Goal: Find specific page/section: Find specific page/section

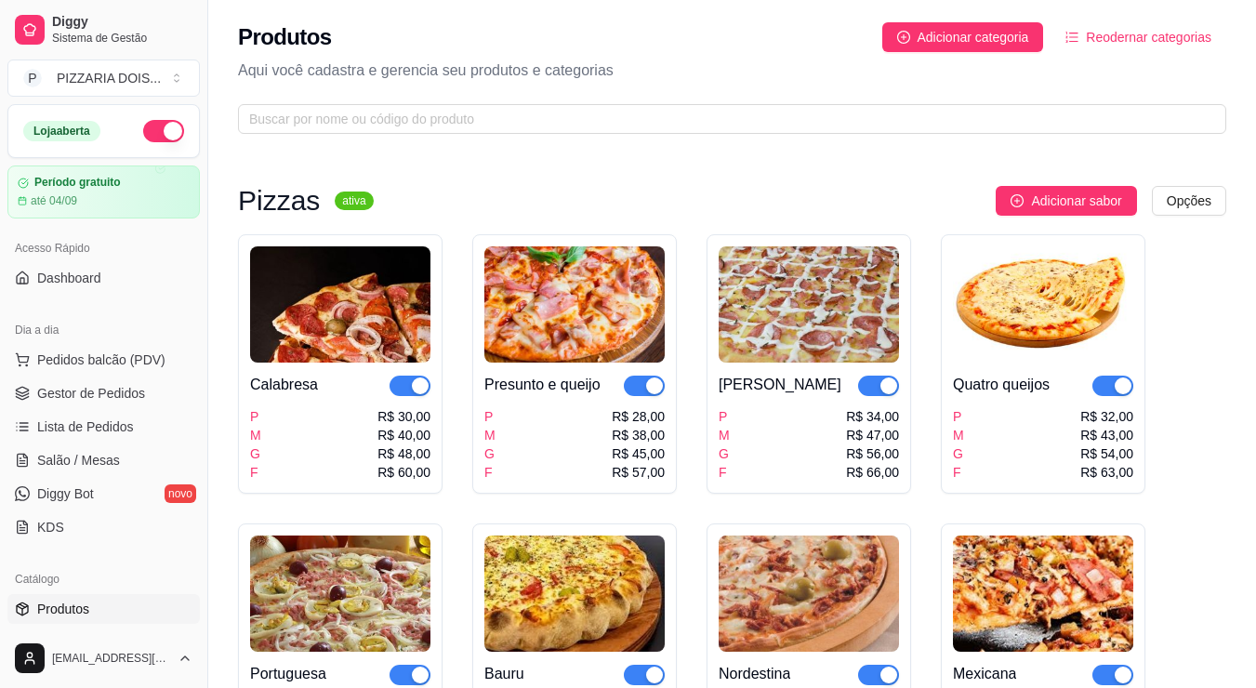
scroll to position [372, 0]
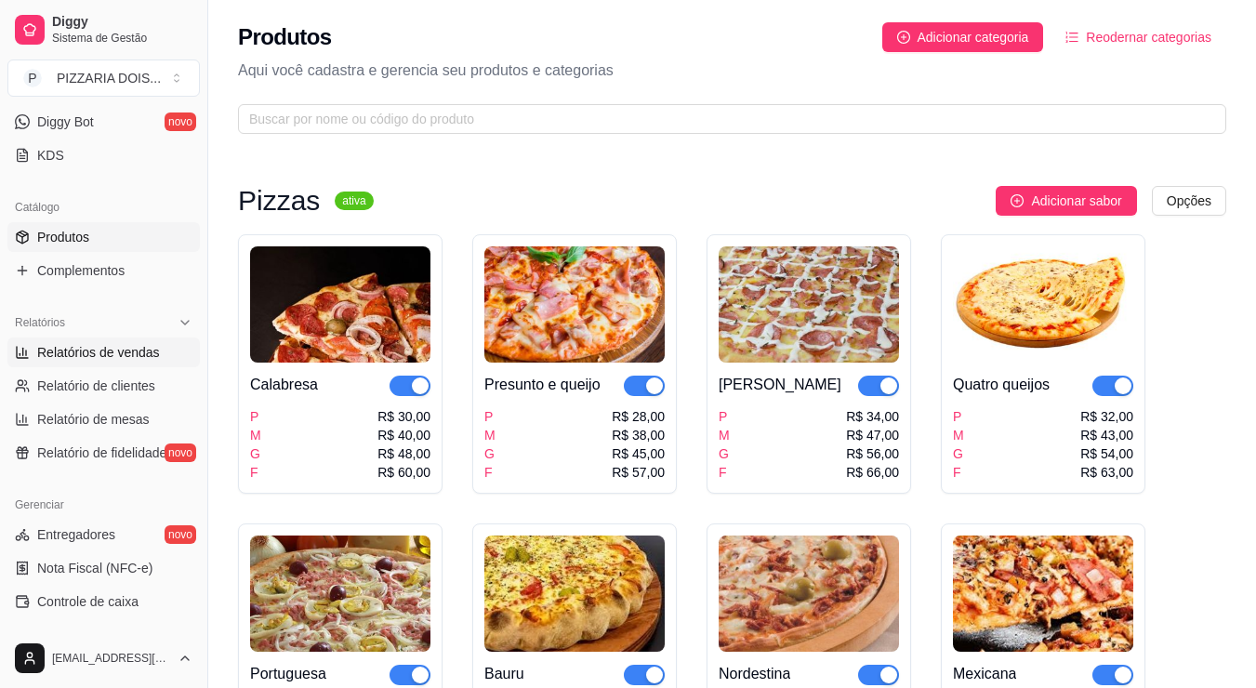
click at [150, 367] on link "Relatórios de vendas" at bounding box center [103, 352] width 192 height 30
select select "ALL"
select select "0"
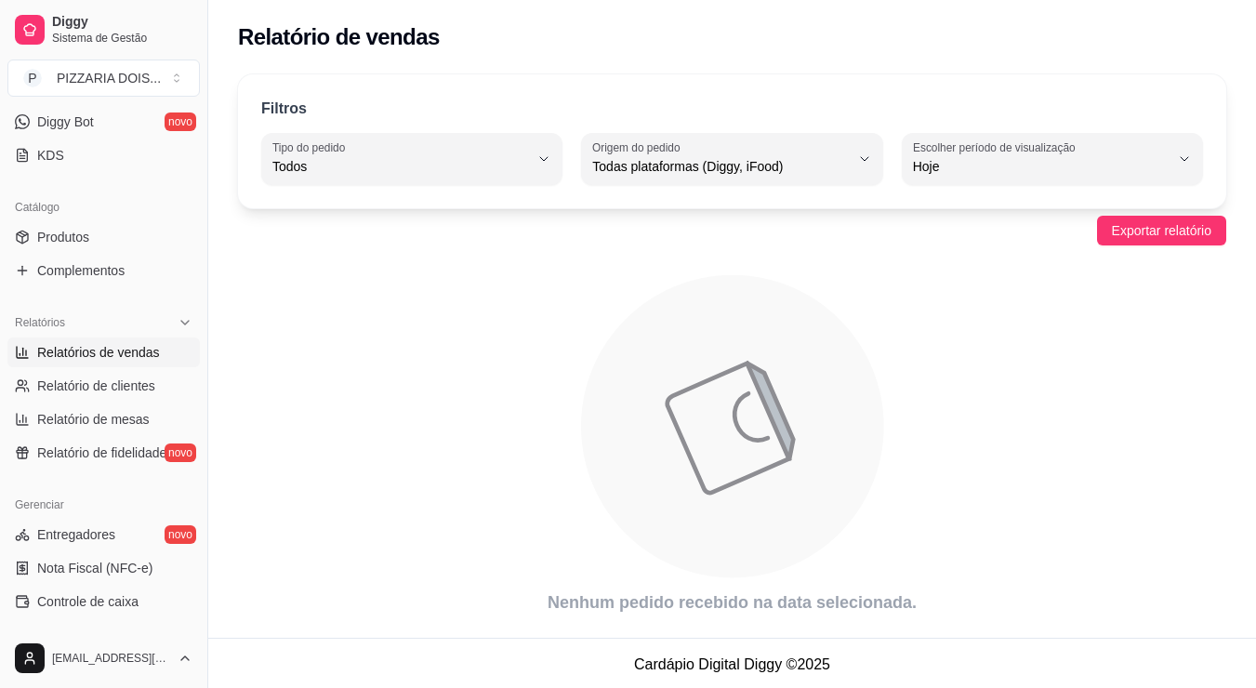
click at [160, 362] on span "Relatórios de vendas" at bounding box center [98, 352] width 123 height 19
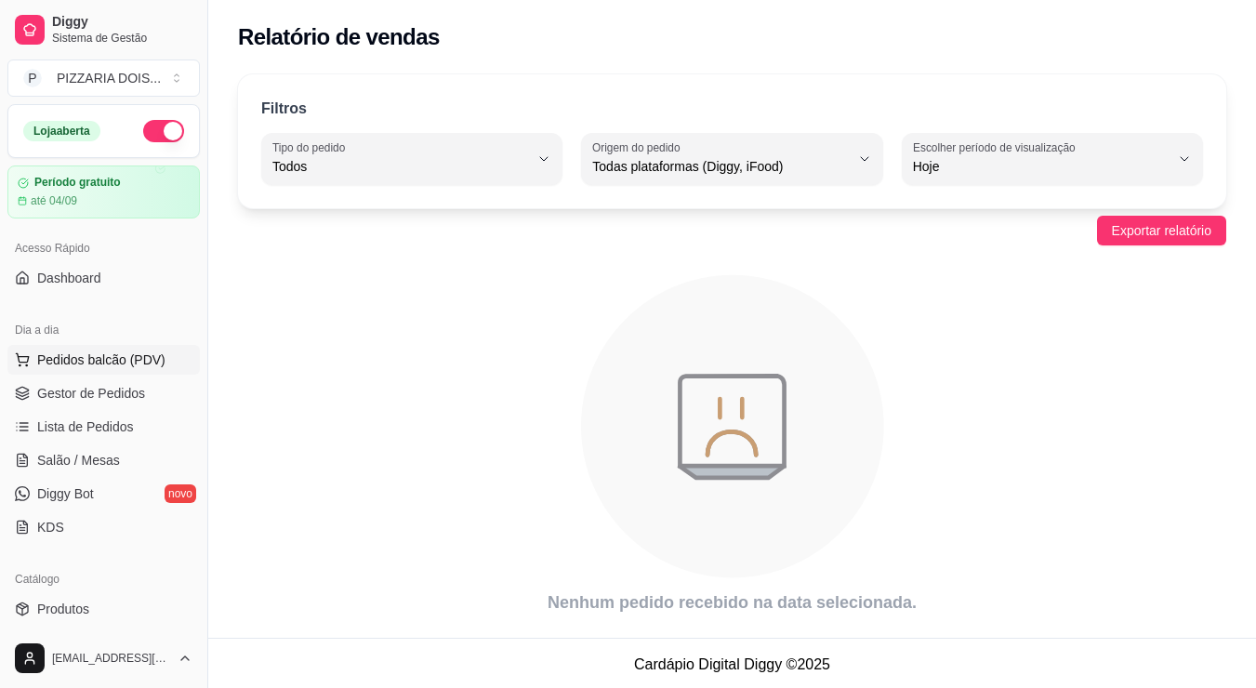
click at [138, 369] on span "Pedidos balcão (PDV)" at bounding box center [101, 359] width 128 height 19
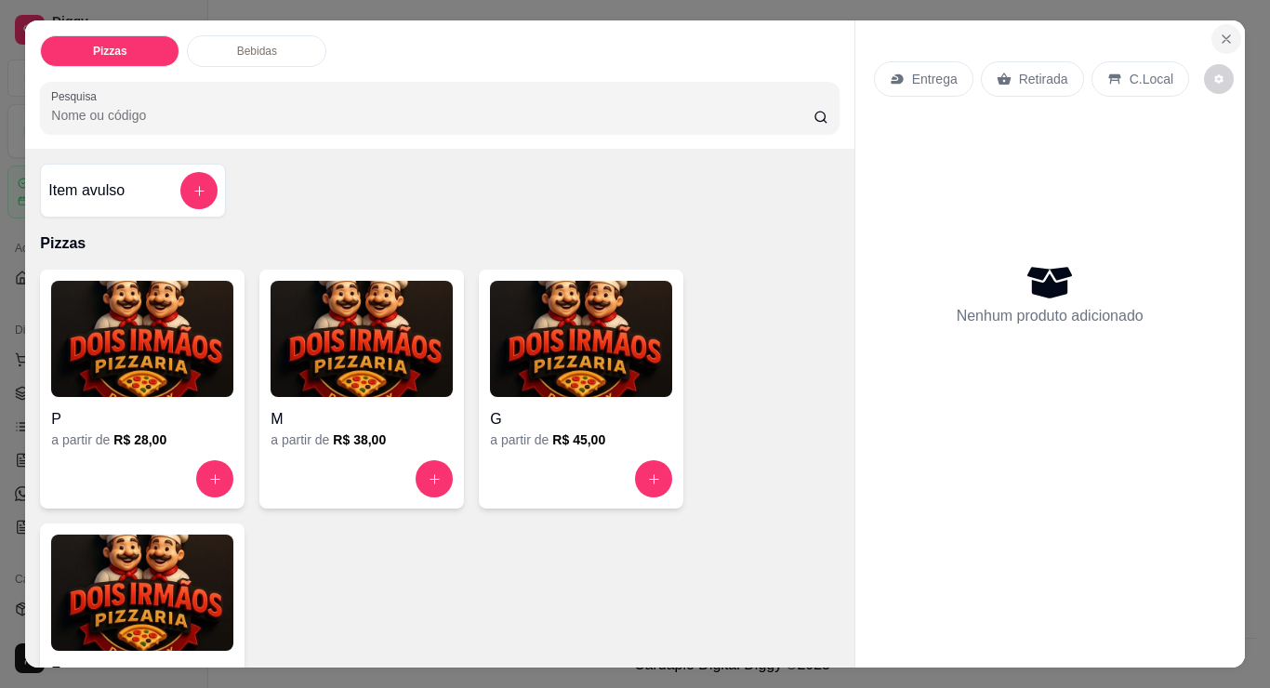
click at [1218, 40] on icon "Close" at bounding box center [1225, 39] width 15 height 15
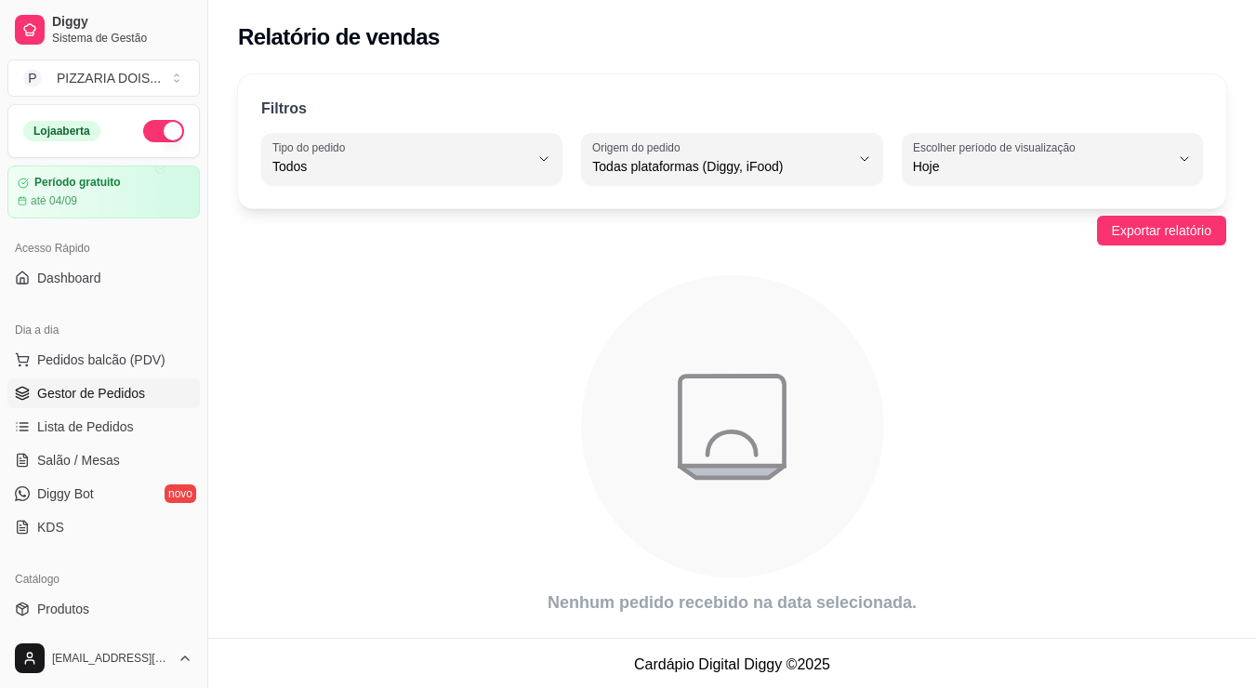
scroll to position [186, 0]
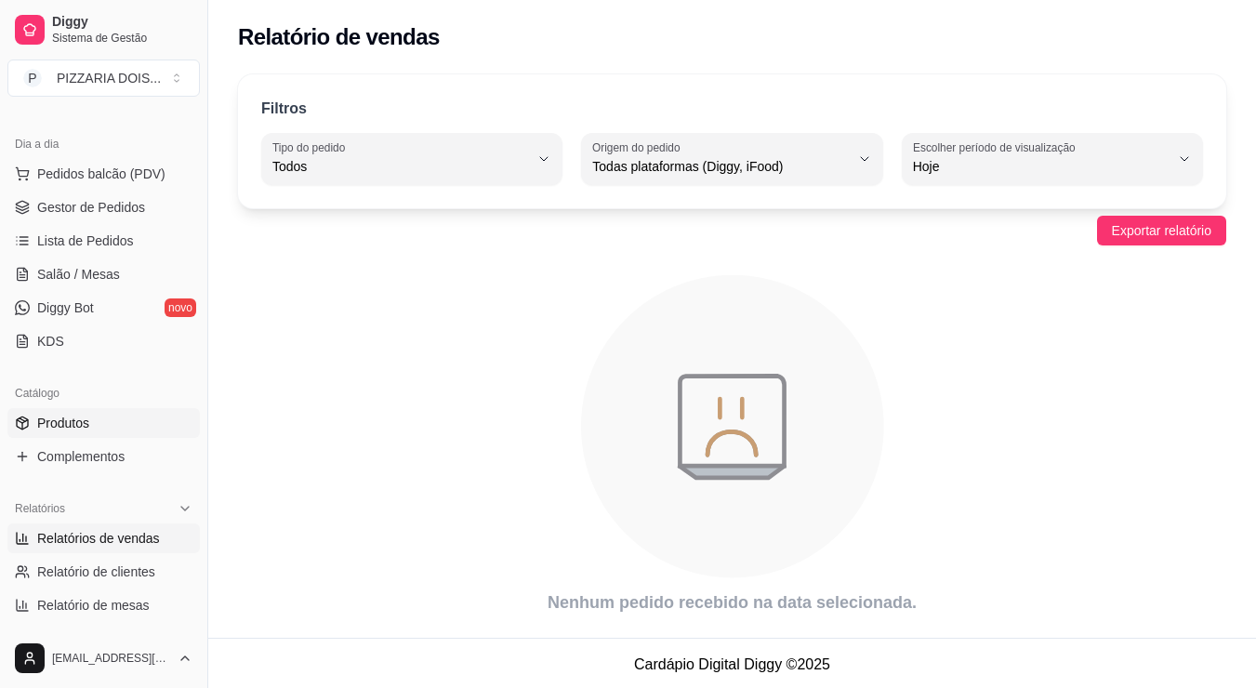
click at [142, 438] on link "Produtos" at bounding box center [103, 423] width 192 height 30
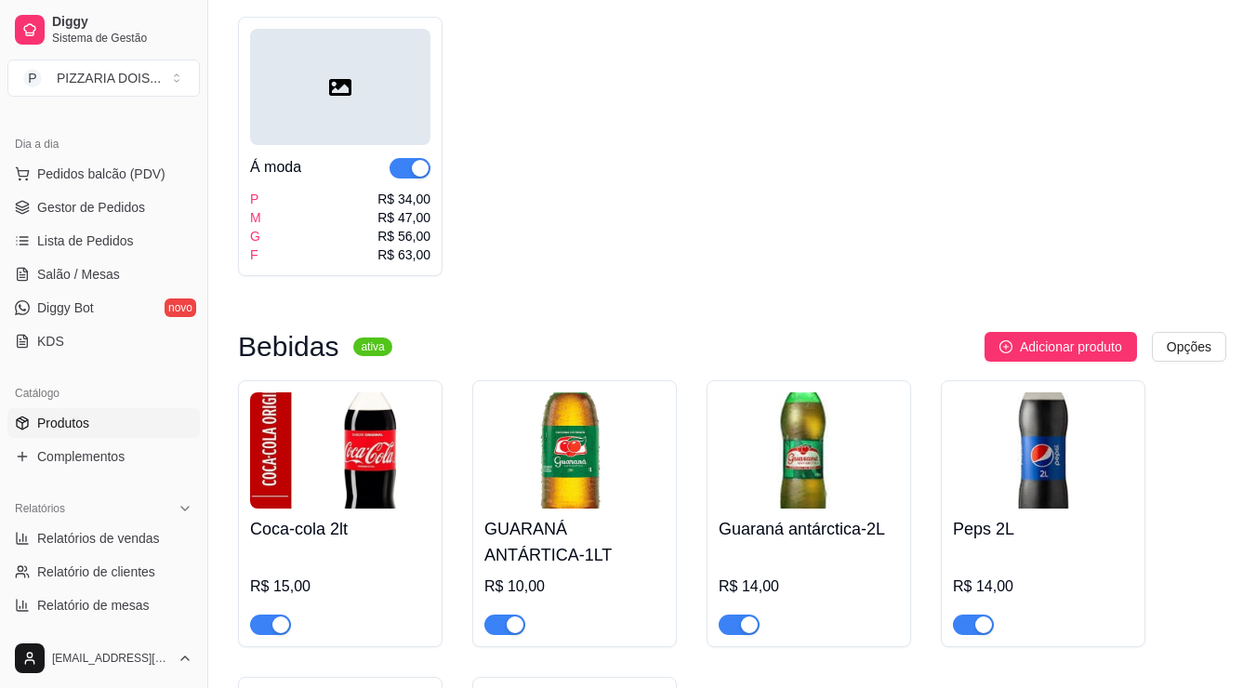
scroll to position [1859, 0]
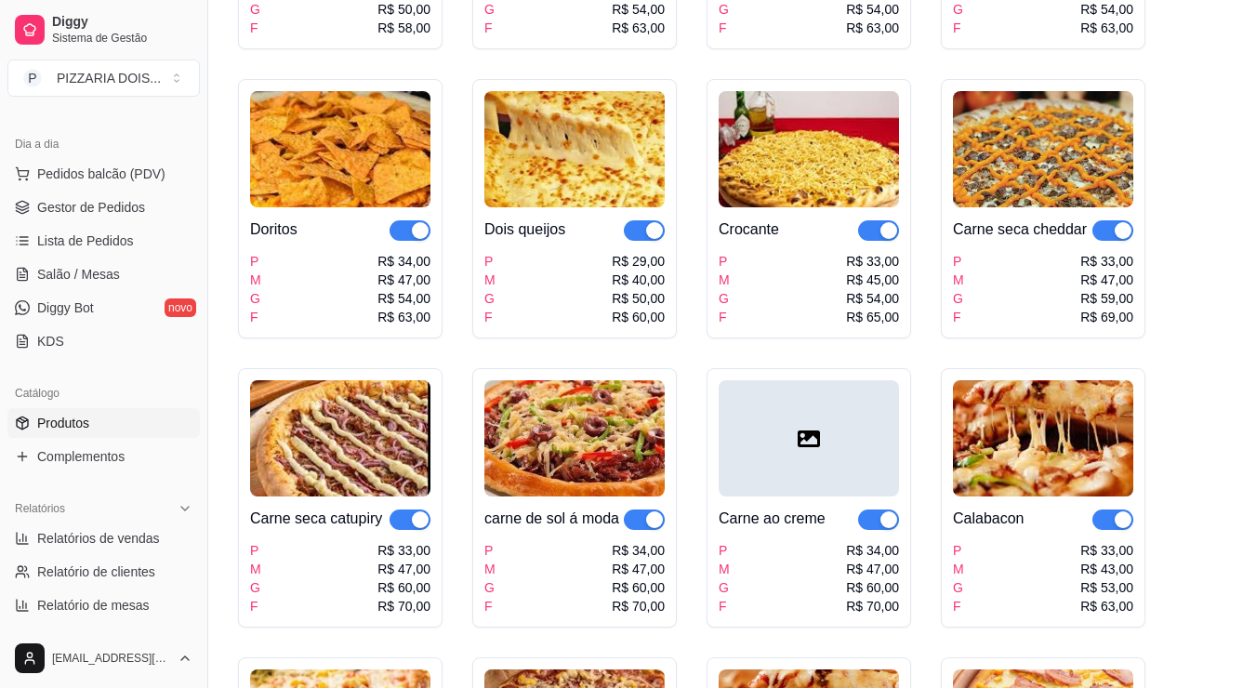
scroll to position [836, 0]
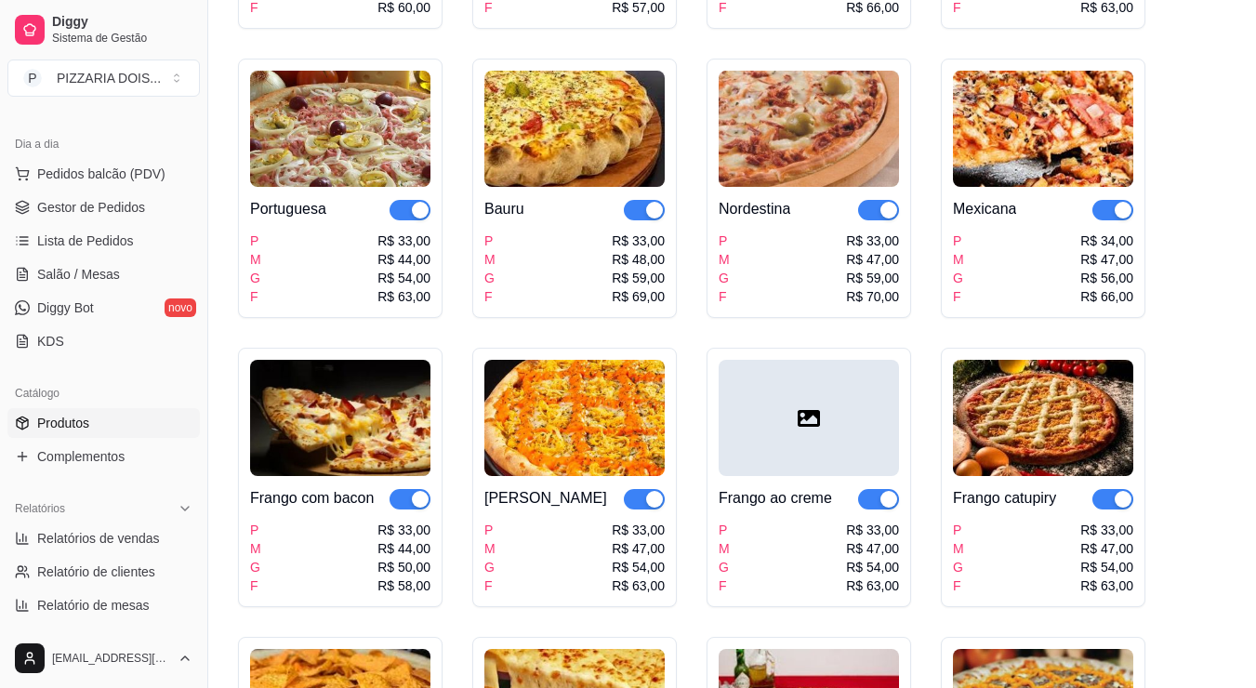
scroll to position [93, 0]
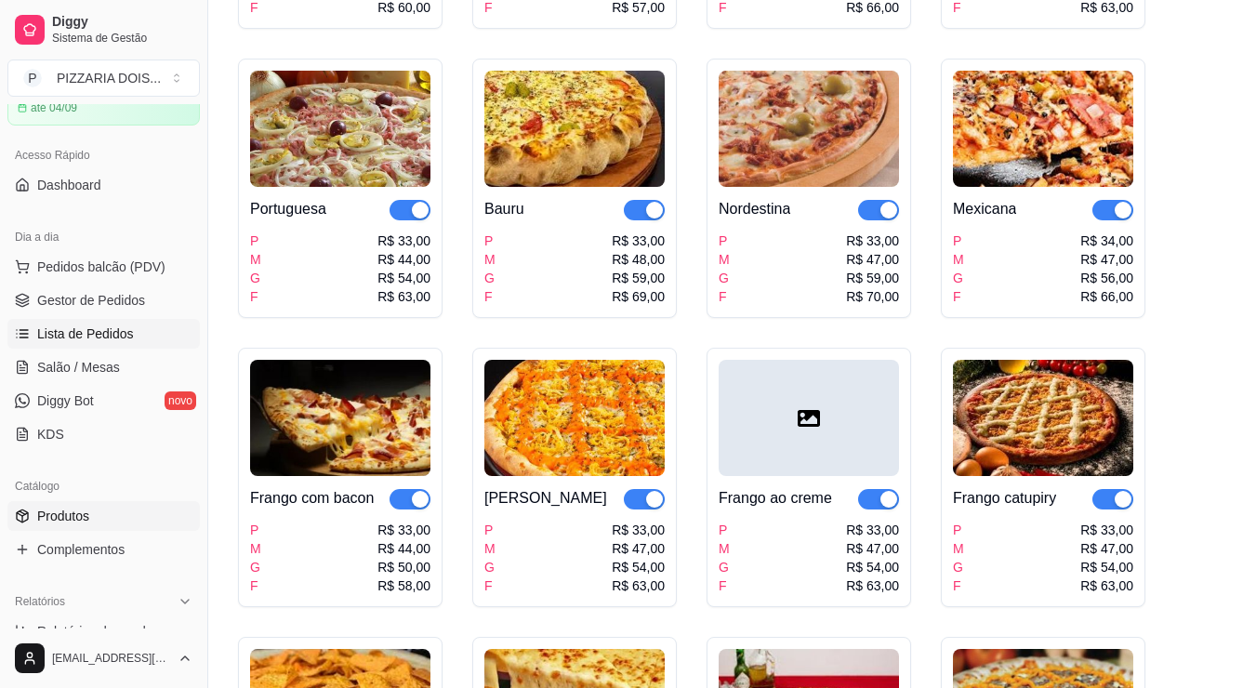
click at [114, 343] on span "Lista de Pedidos" at bounding box center [85, 333] width 97 height 19
